Goal: Task Accomplishment & Management: Use online tool/utility

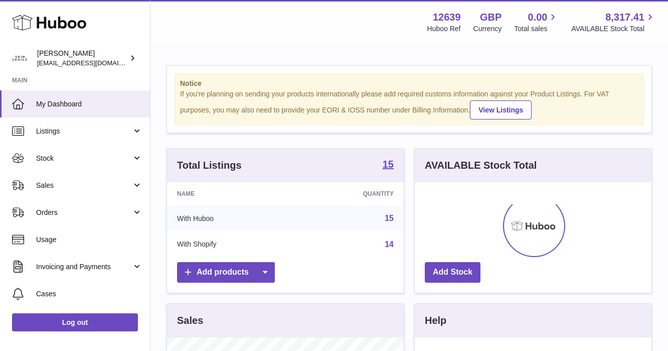
scroll to position [157, 237]
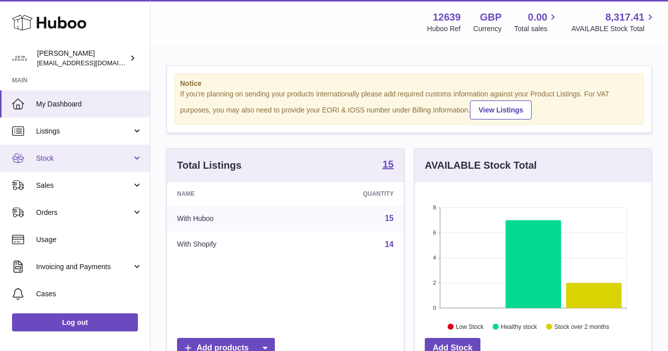
click at [104, 160] on span "Stock" at bounding box center [84, 158] width 96 height 10
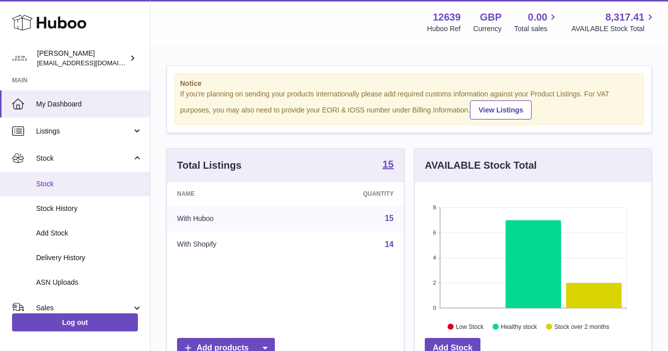
click at [103, 179] on span "Stock" at bounding box center [89, 184] width 106 height 10
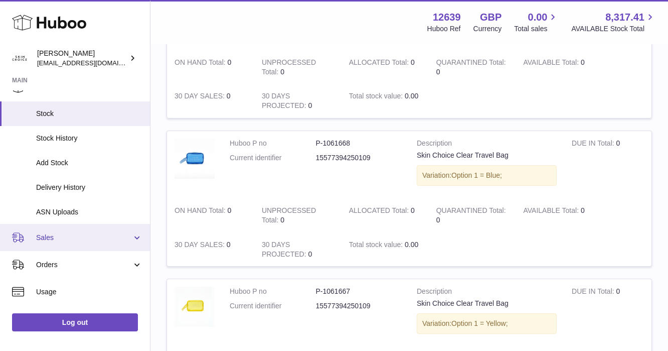
scroll to position [77, 0]
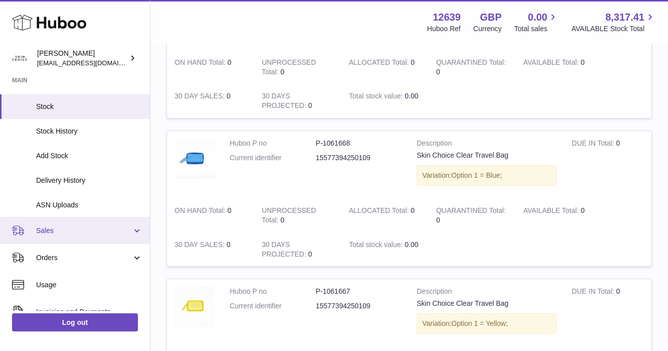
click at [85, 228] on span "Sales" at bounding box center [84, 231] width 96 height 10
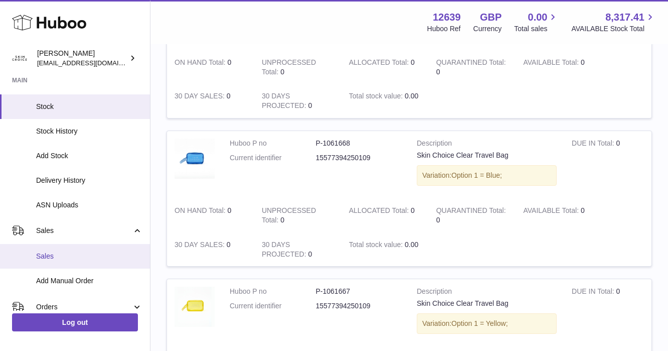
click at [79, 252] on span "Sales" at bounding box center [89, 256] width 106 height 10
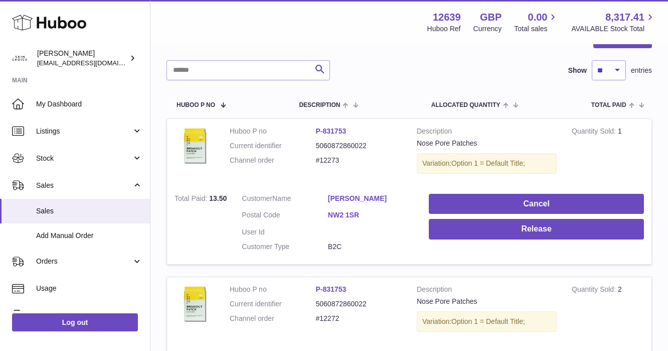
scroll to position [8, 0]
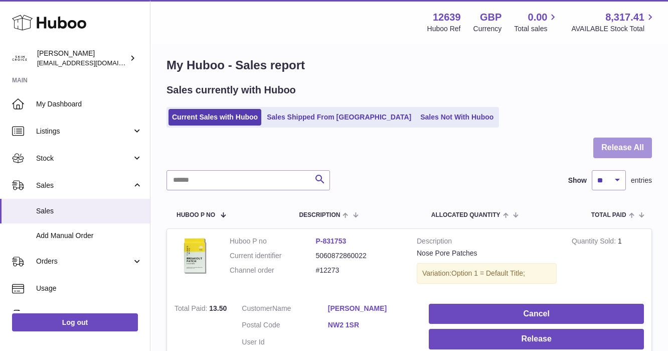
click at [610, 147] on button "Release All" at bounding box center [622, 147] width 59 height 21
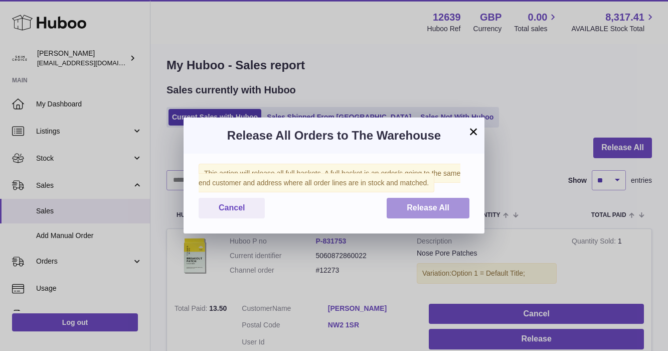
click at [450, 215] on button "Release All" at bounding box center [428, 208] width 83 height 21
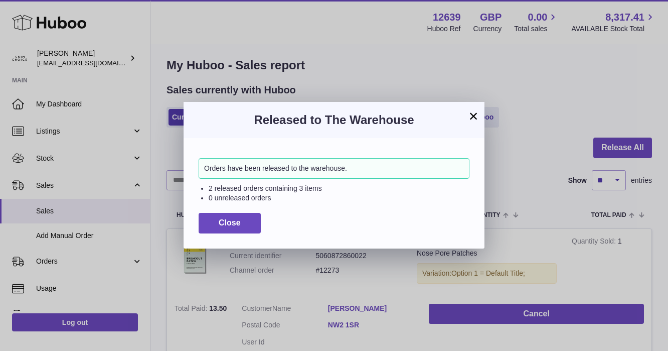
click at [471, 117] on button "×" at bounding box center [474, 116] width 12 height 12
